Goal: Task Accomplishment & Management: Manage account settings

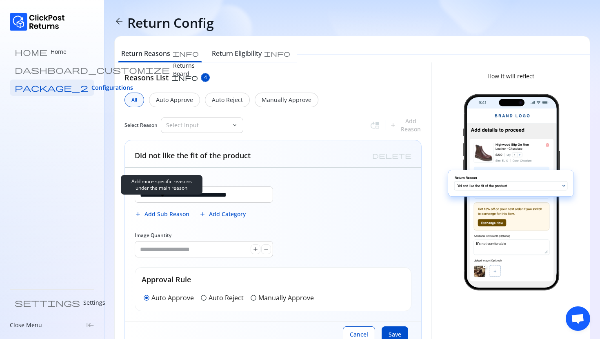
scroll to position [10, 0]
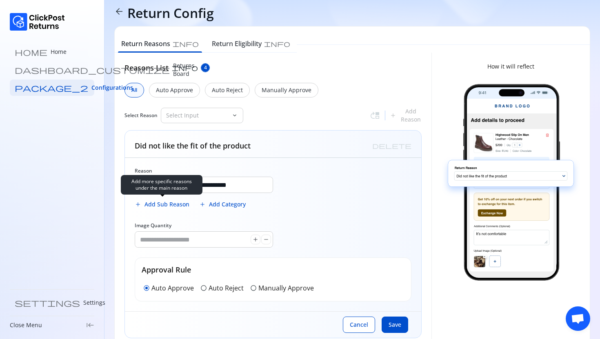
click at [170, 204] on span "Add Sub Reason" at bounding box center [166, 204] width 45 height 8
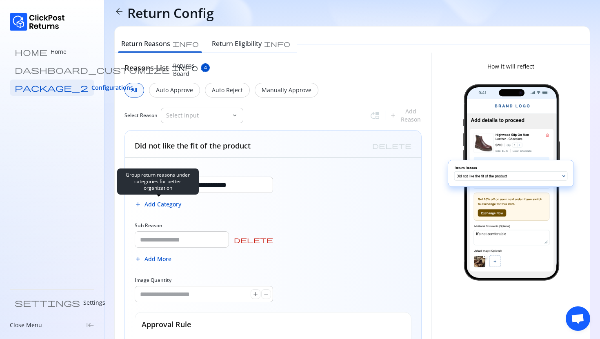
click at [170, 204] on span "Add Category" at bounding box center [162, 204] width 37 height 8
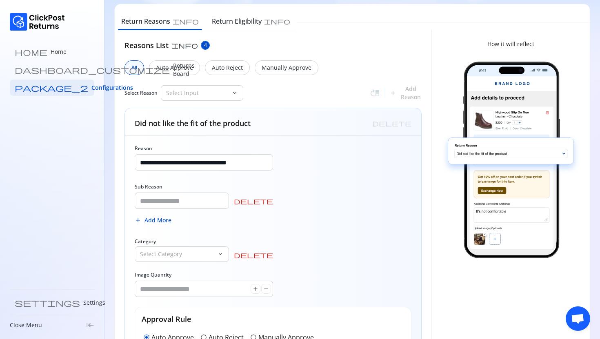
scroll to position [34, 0]
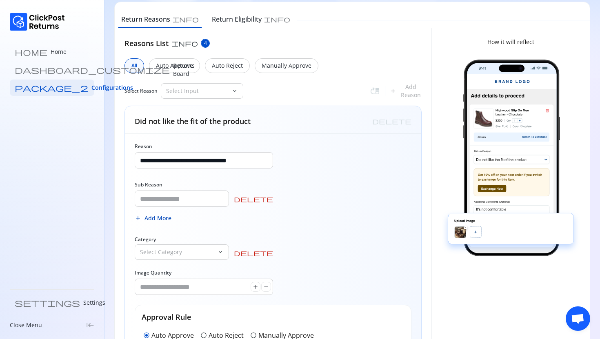
click at [157, 218] on span "Add More" at bounding box center [157, 218] width 27 height 8
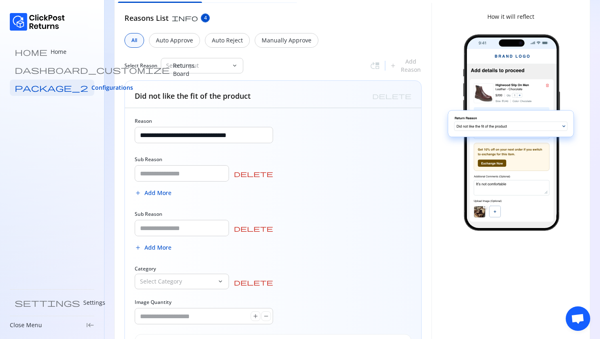
scroll to position [69, 0]
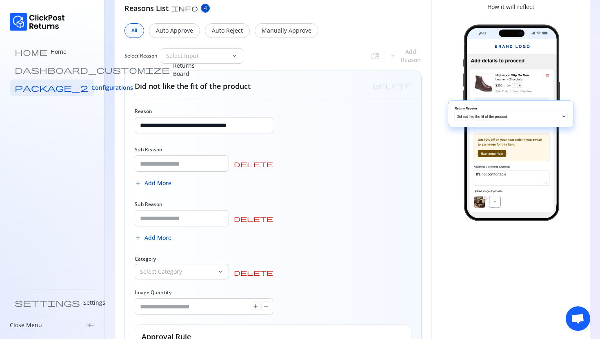
click at [159, 184] on span "Add More" at bounding box center [157, 183] width 27 height 8
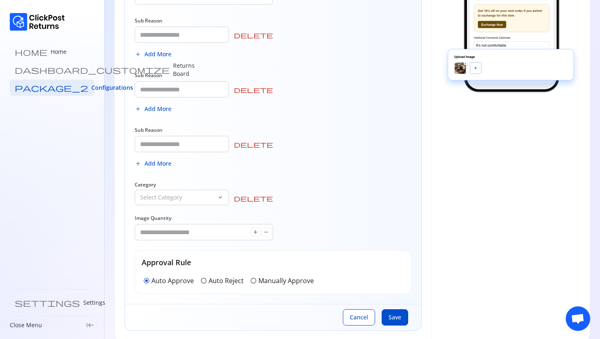
scroll to position [200, 0]
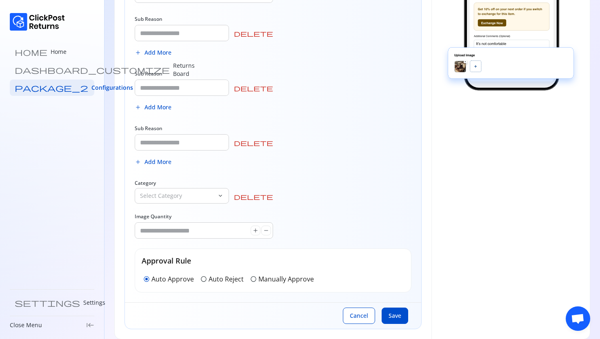
click at [270, 197] on span "delete" at bounding box center [253, 196] width 39 height 7
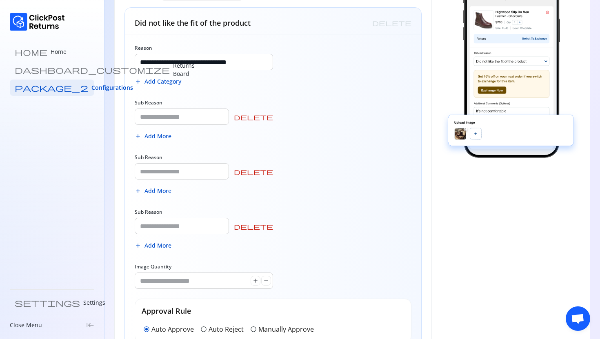
scroll to position [130, 0]
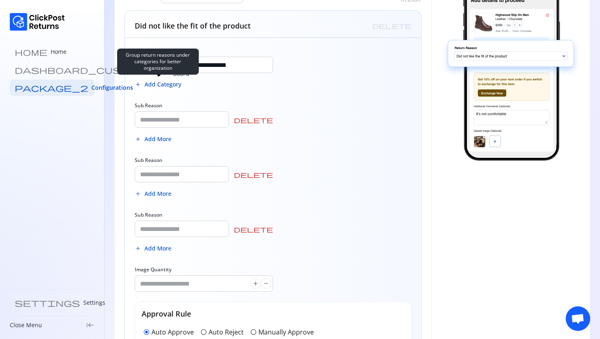
click at [165, 83] on span "Add Category" at bounding box center [162, 84] width 37 height 8
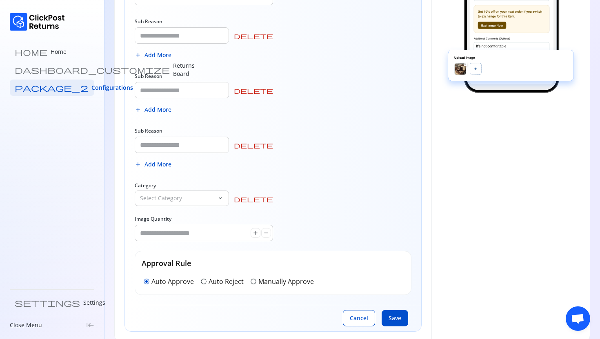
scroll to position [210, 0]
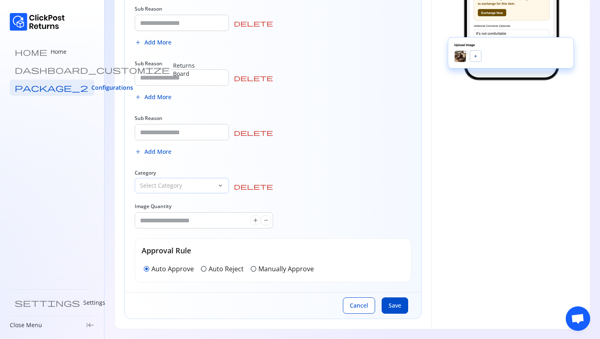
click at [187, 179] on div "Select Category" at bounding box center [176, 185] width 82 height 15
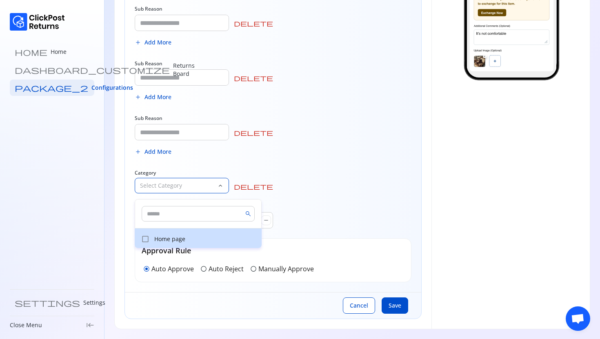
click at [173, 235] on p "Home page" at bounding box center [205, 239] width 102 height 8
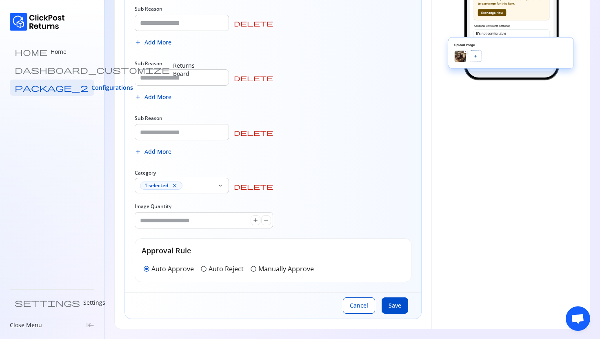
click at [286, 157] on div "**********" at bounding box center [273, 125] width 296 height 334
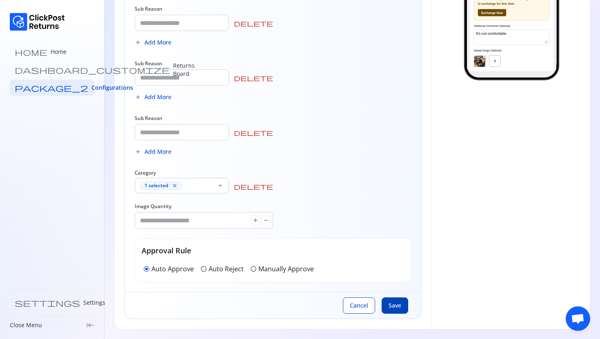
click at [389, 308] on span "Save" at bounding box center [394, 305] width 13 height 8
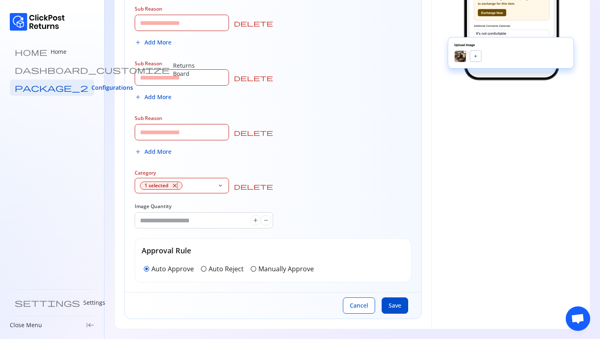
click at [177, 185] on span "close" at bounding box center [174, 185] width 7 height 7
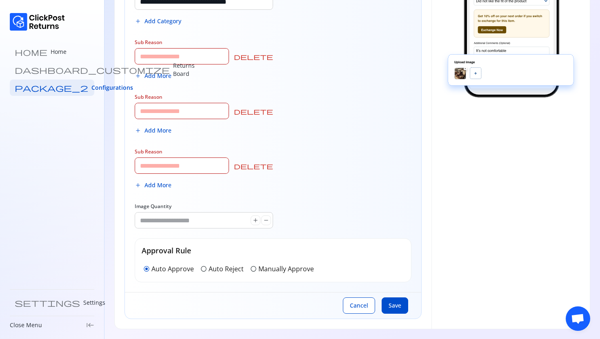
scroll to position [193, 0]
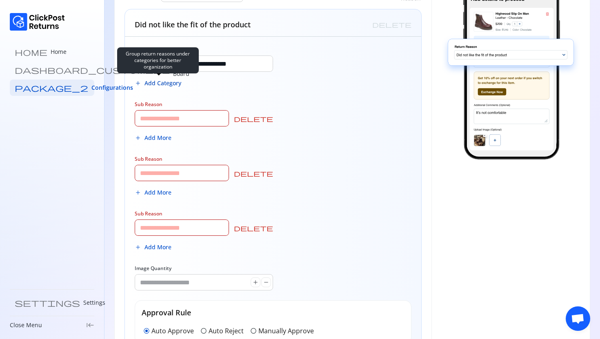
click at [163, 87] on button "add Add Category" at bounding box center [158, 83] width 46 height 16
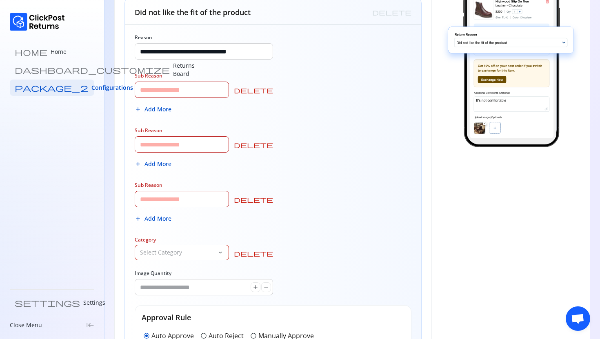
scroll to position [210, 0]
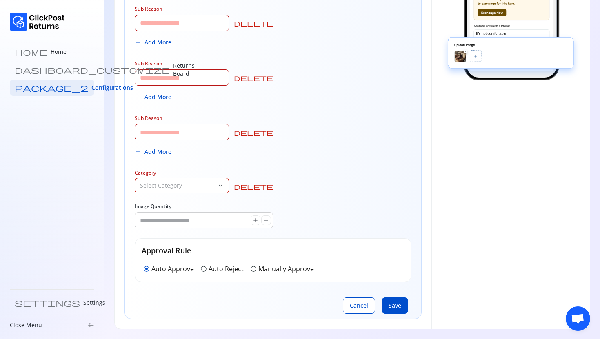
click at [197, 188] on p "Select Category" at bounding box center [177, 185] width 74 height 8
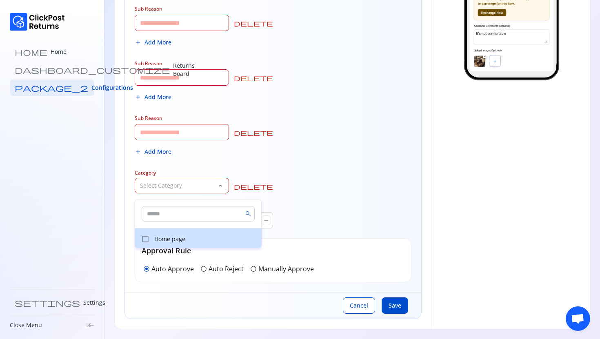
click at [184, 238] on p "Home page" at bounding box center [205, 239] width 102 height 8
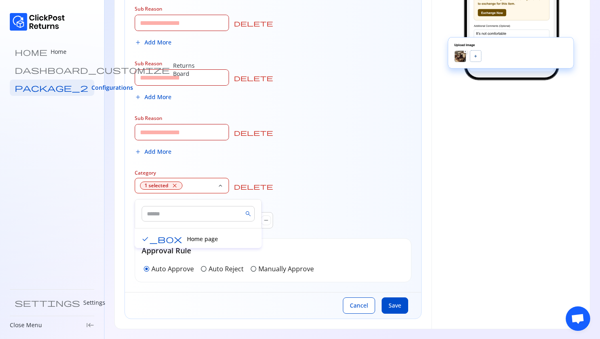
click at [294, 197] on div "**********" at bounding box center [273, 125] width 296 height 334
click at [175, 182] on span "close" at bounding box center [174, 185] width 7 height 7
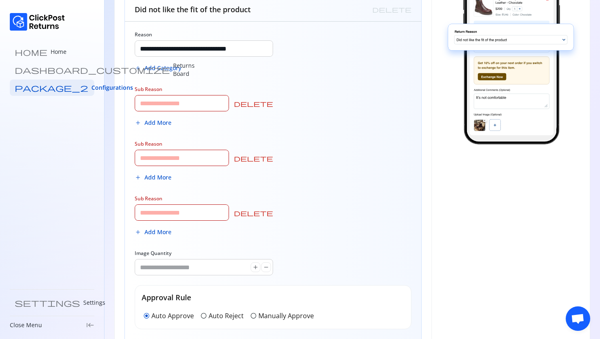
scroll to position [144, 0]
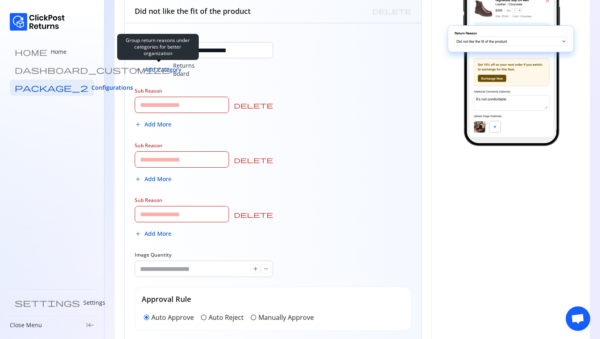
click at [158, 72] on span "Add Category" at bounding box center [162, 70] width 37 height 8
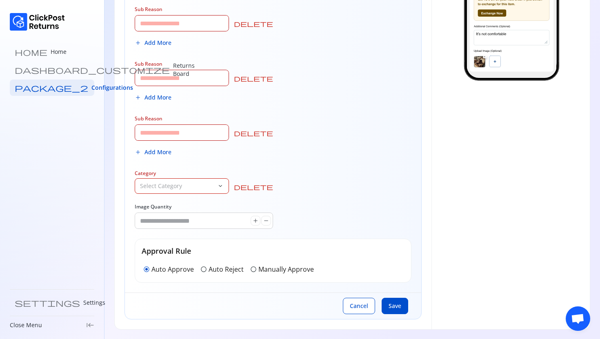
scroll to position [210, 0]
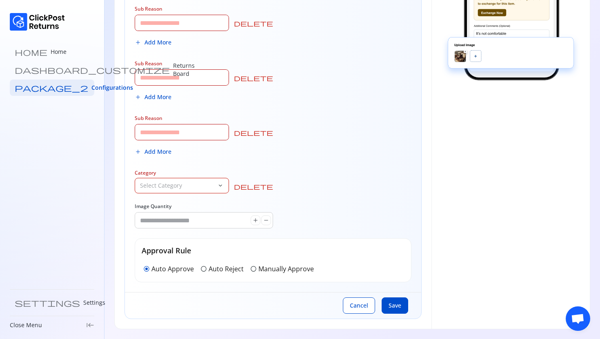
click at [204, 186] on p "Select Category" at bounding box center [177, 185] width 74 height 8
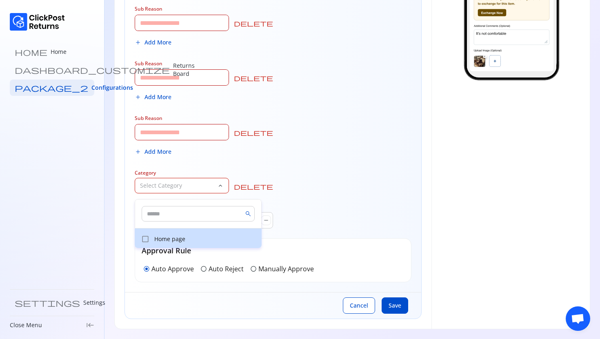
click at [150, 243] on button "check_box_outline_blank" at bounding box center [144, 238] width 11 height 11
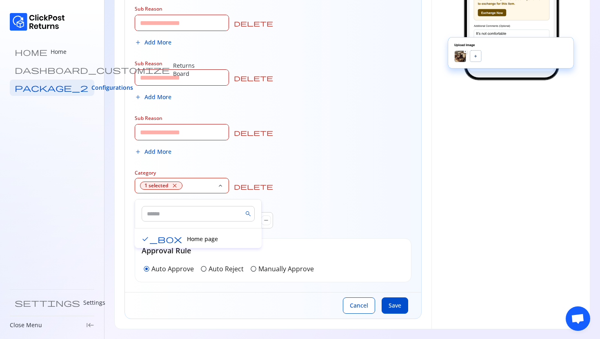
click at [214, 189] on div "1 selected close" at bounding box center [177, 185] width 74 height 8
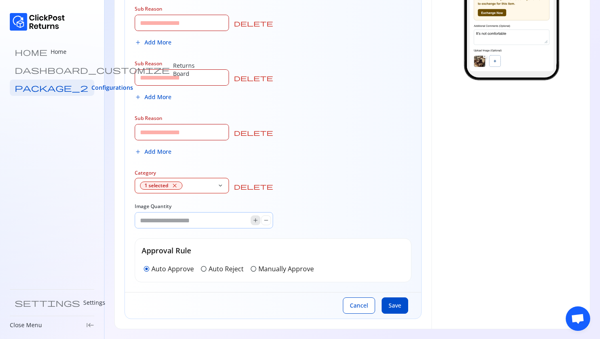
click at [256, 220] on span "add" at bounding box center [255, 220] width 7 height 7
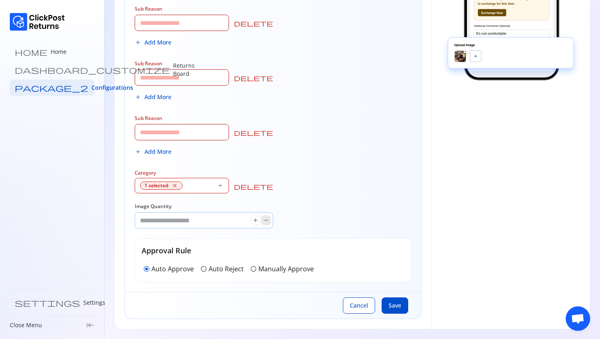
click at [270, 221] on button "remove" at bounding box center [266, 220] width 10 height 10
click at [255, 221] on span "add" at bounding box center [255, 220] width 7 height 7
type input "*"
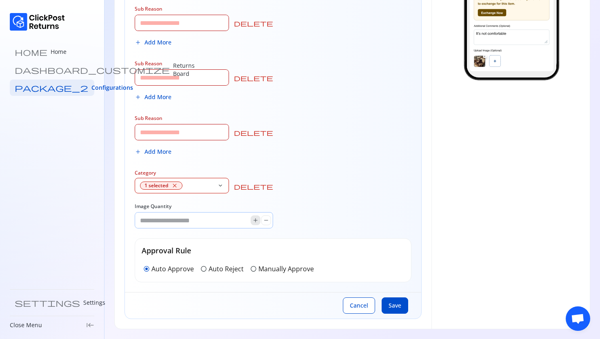
click at [255, 221] on span "add" at bounding box center [255, 220] width 7 height 7
click at [322, 204] on div "**********" at bounding box center [273, 125] width 296 height 334
